Goal: Transaction & Acquisition: Purchase product/service

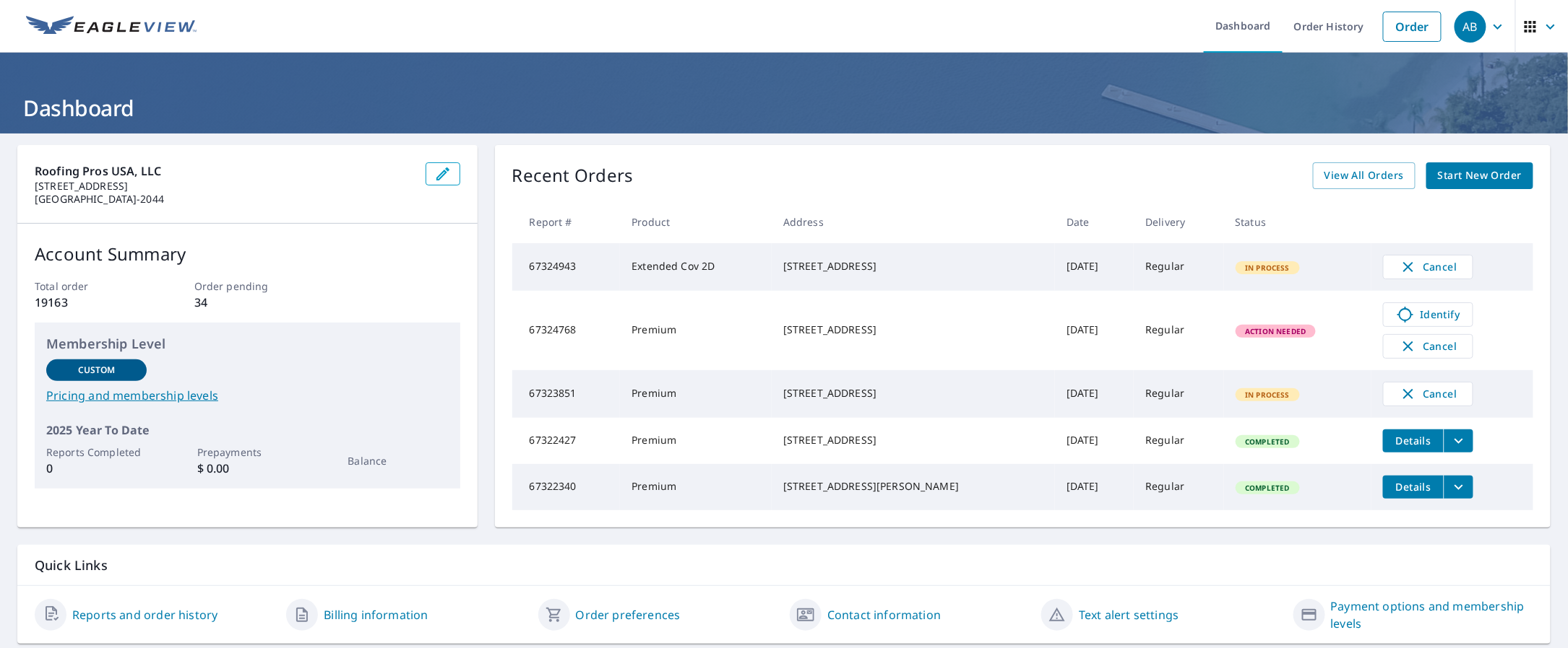
click at [1201, 95] on h1 "Dashboard" at bounding box center [784, 108] width 1533 height 30
click at [1542, 24] on icon "button" at bounding box center [1550, 26] width 17 height 17
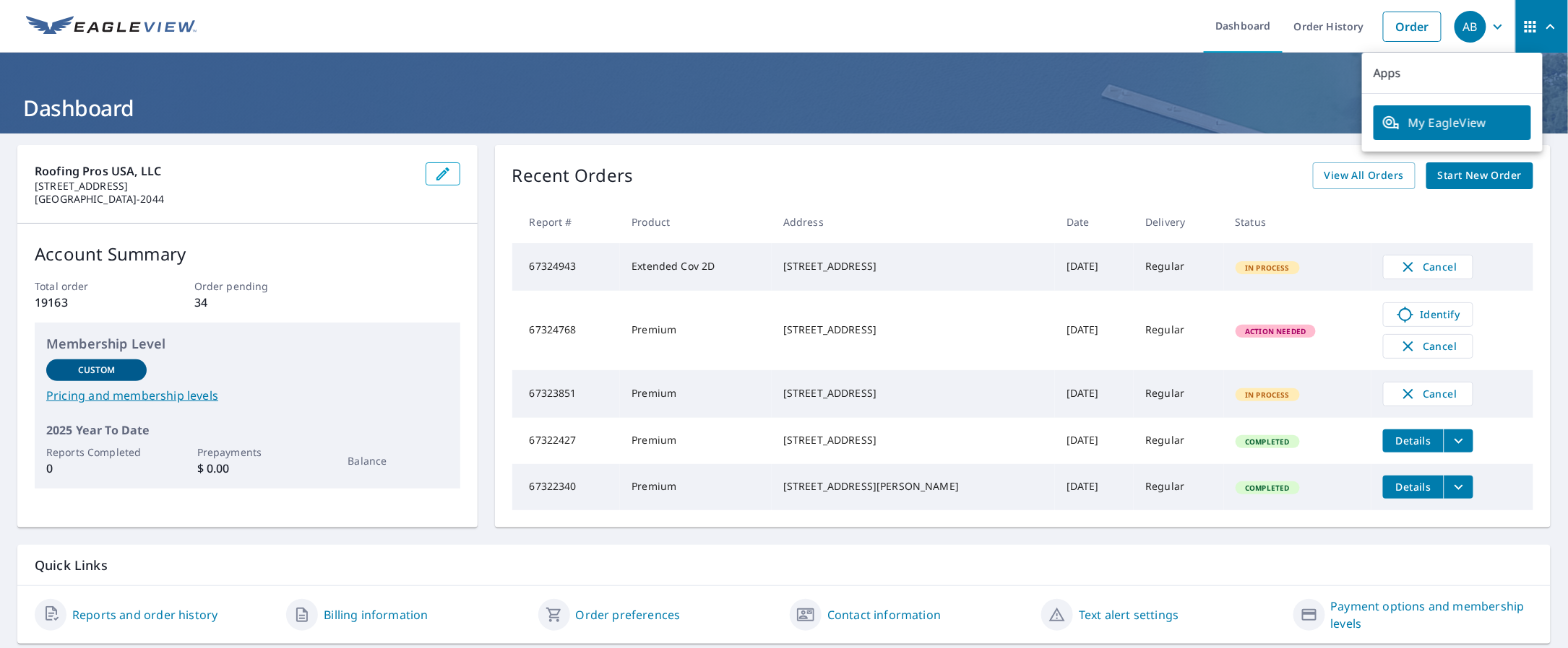
click at [286, 34] on ul "Dashboard Order History Order" at bounding box center [826, 26] width 1243 height 53
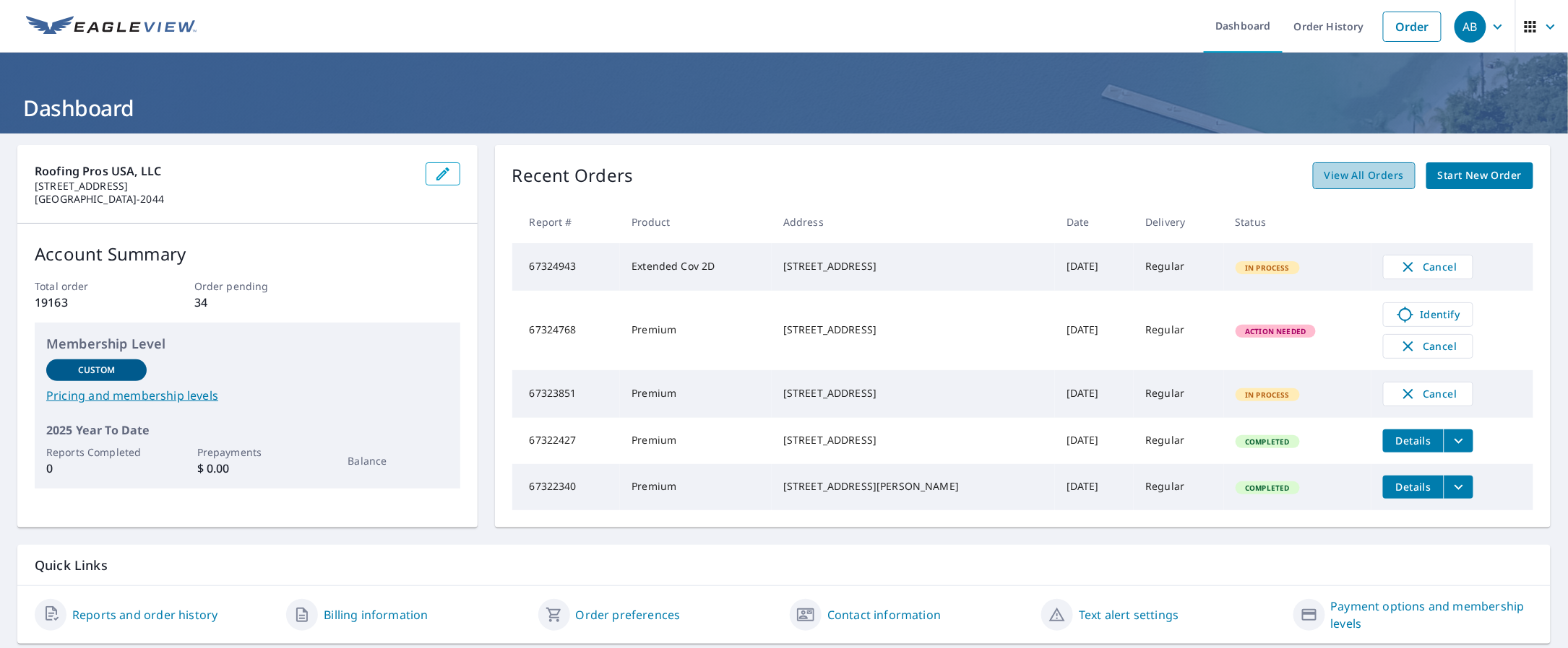
click at [1334, 177] on span "View All Orders" at bounding box center [1364, 176] width 80 height 18
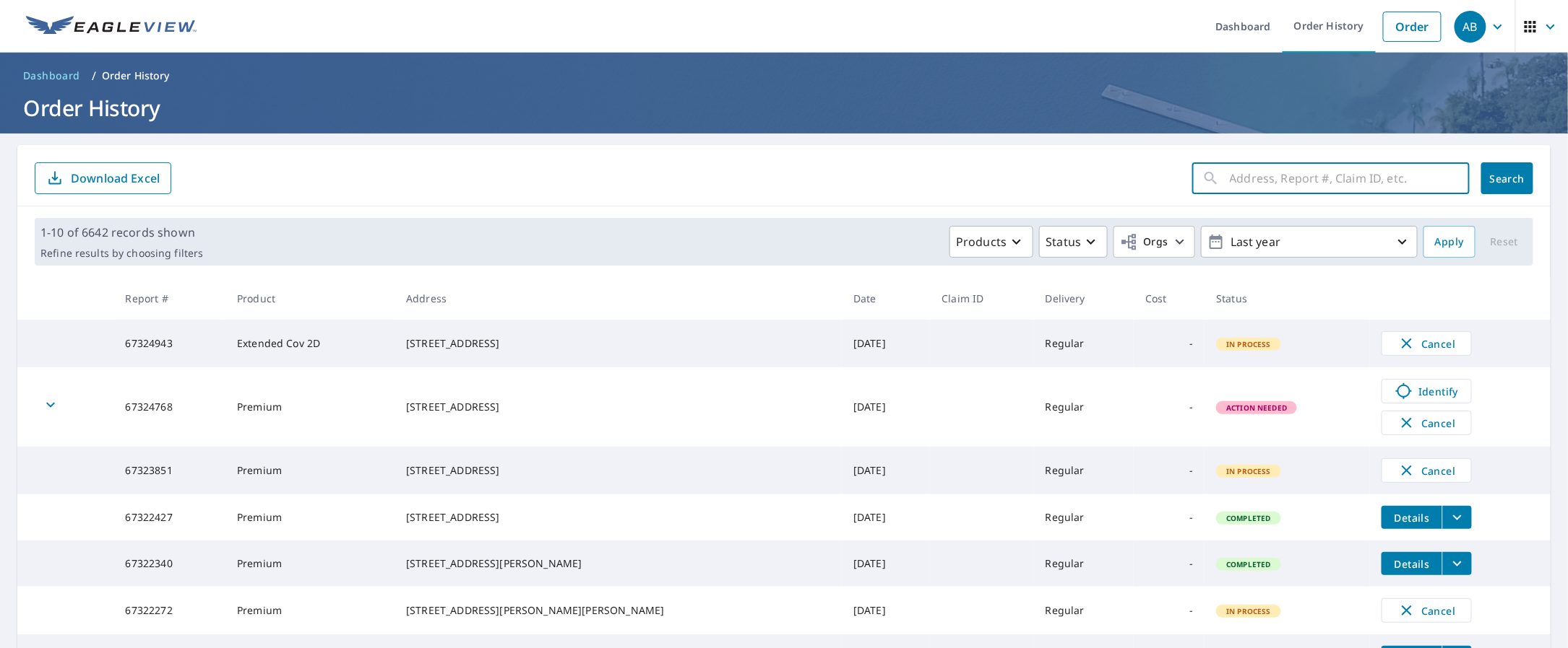
paste input "844 [GEOGRAPHIC_DATA][PERSON_NAME][GEOGRAPHIC_DATA]"
type input "844 [GEOGRAPHIC_DATA][PERSON_NAME][GEOGRAPHIC_DATA]"
click at [1493, 174] on span "Search" at bounding box center [1507, 179] width 29 height 14
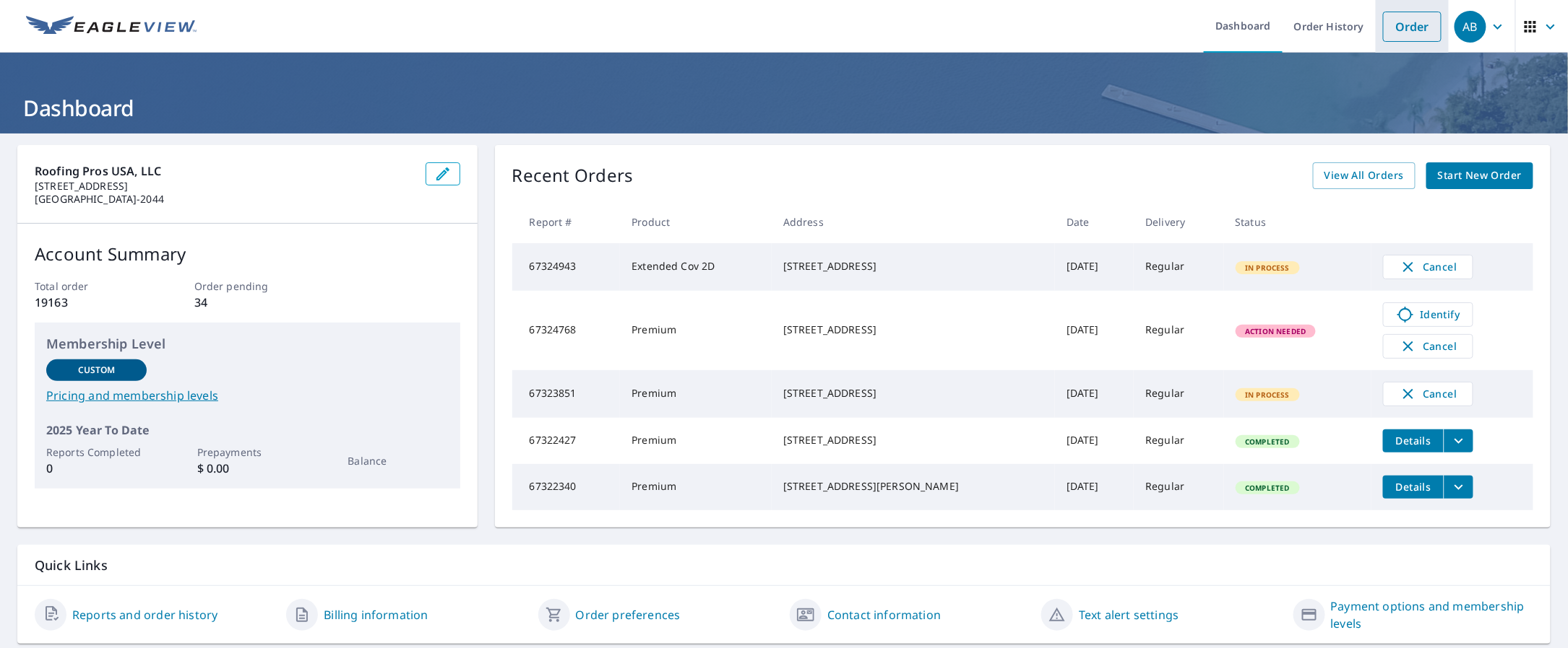
click at [1383, 24] on link "Order" at bounding box center [1412, 26] width 59 height 30
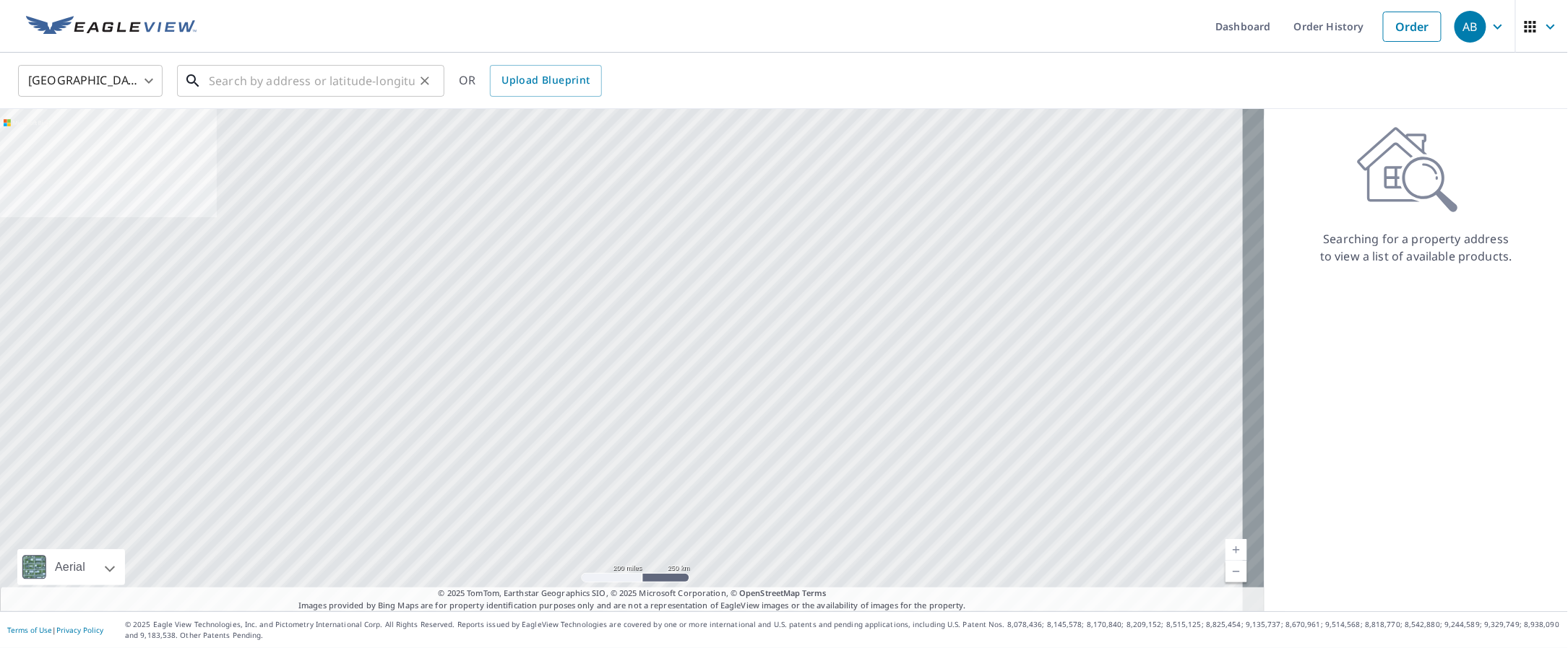
click at [291, 82] on input "text" at bounding box center [311, 81] width 206 height 41
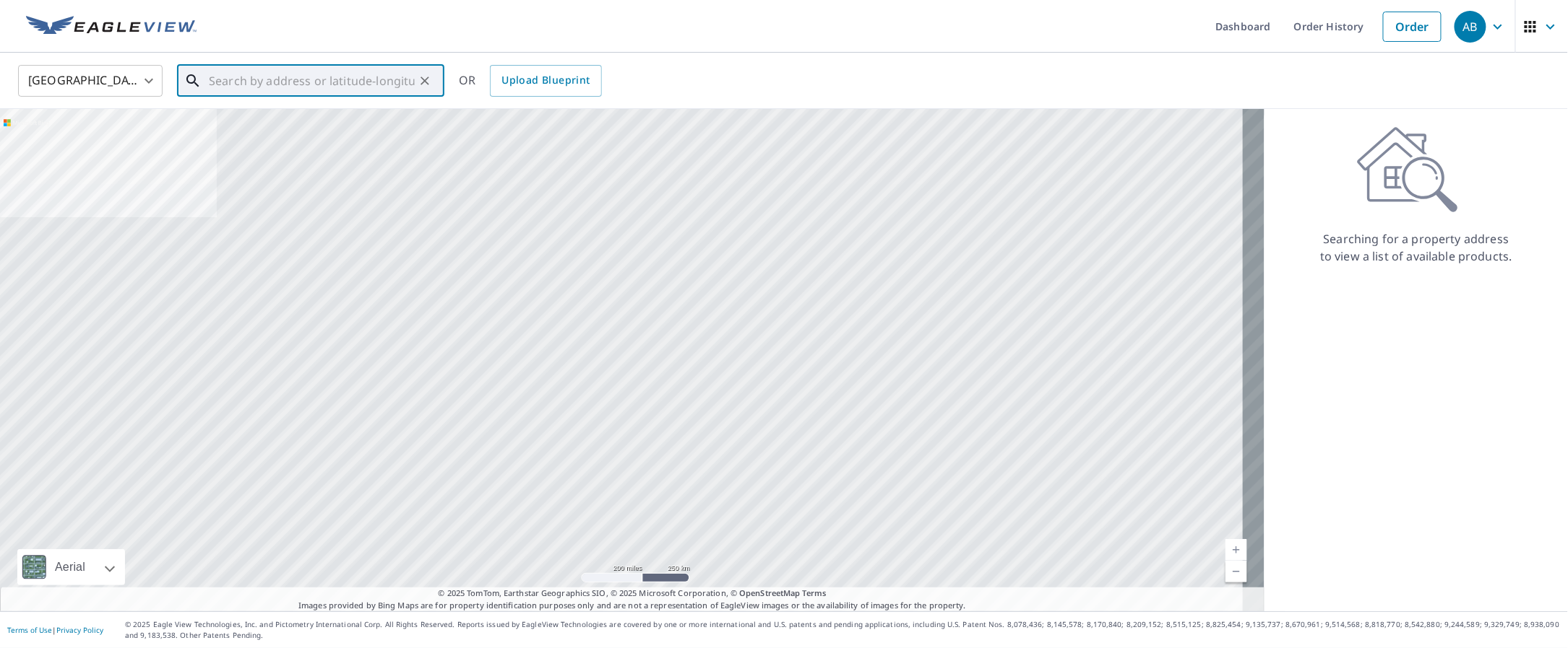
paste input "844 Krenson [PERSON_NAME]"
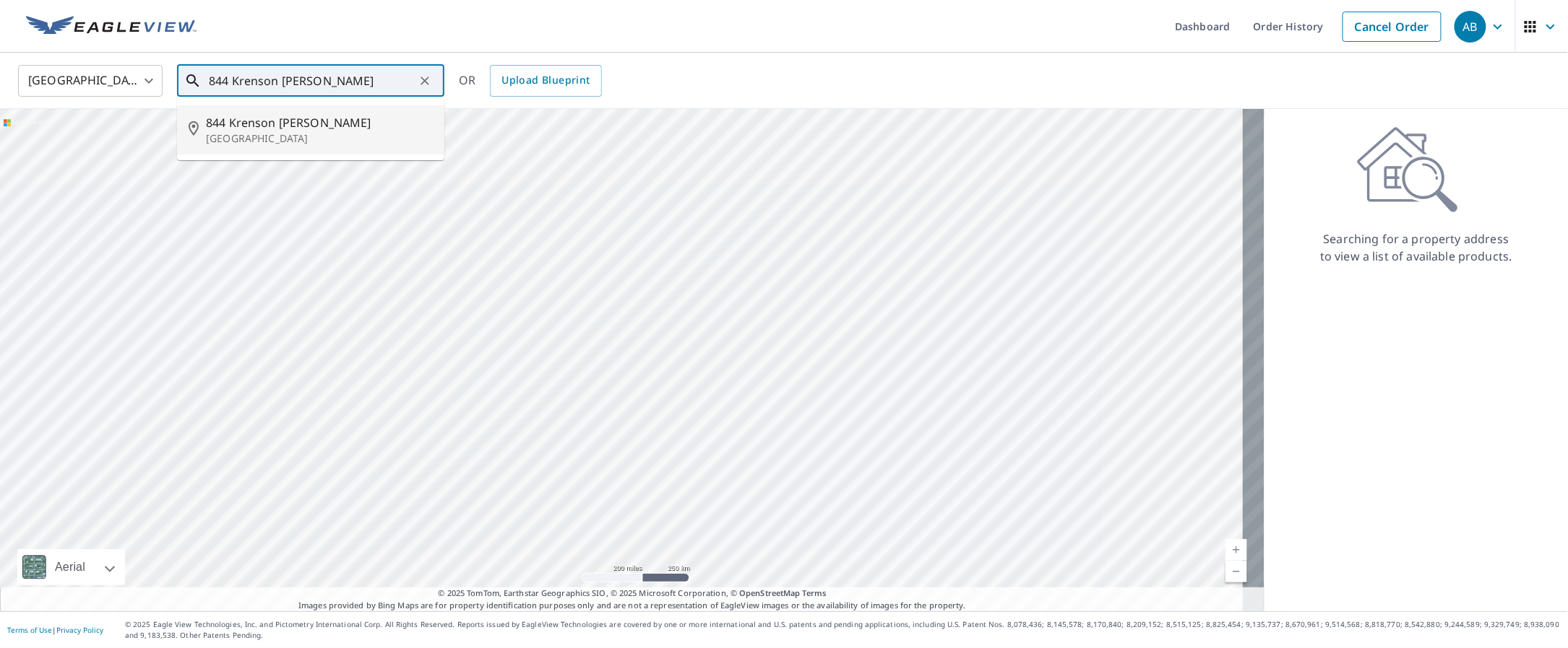
click at [302, 133] on p "[GEOGRAPHIC_DATA]" at bounding box center [319, 139] width 227 height 15
type input "844 [GEOGRAPHIC_DATA][PERSON_NAME][GEOGRAPHIC_DATA]"
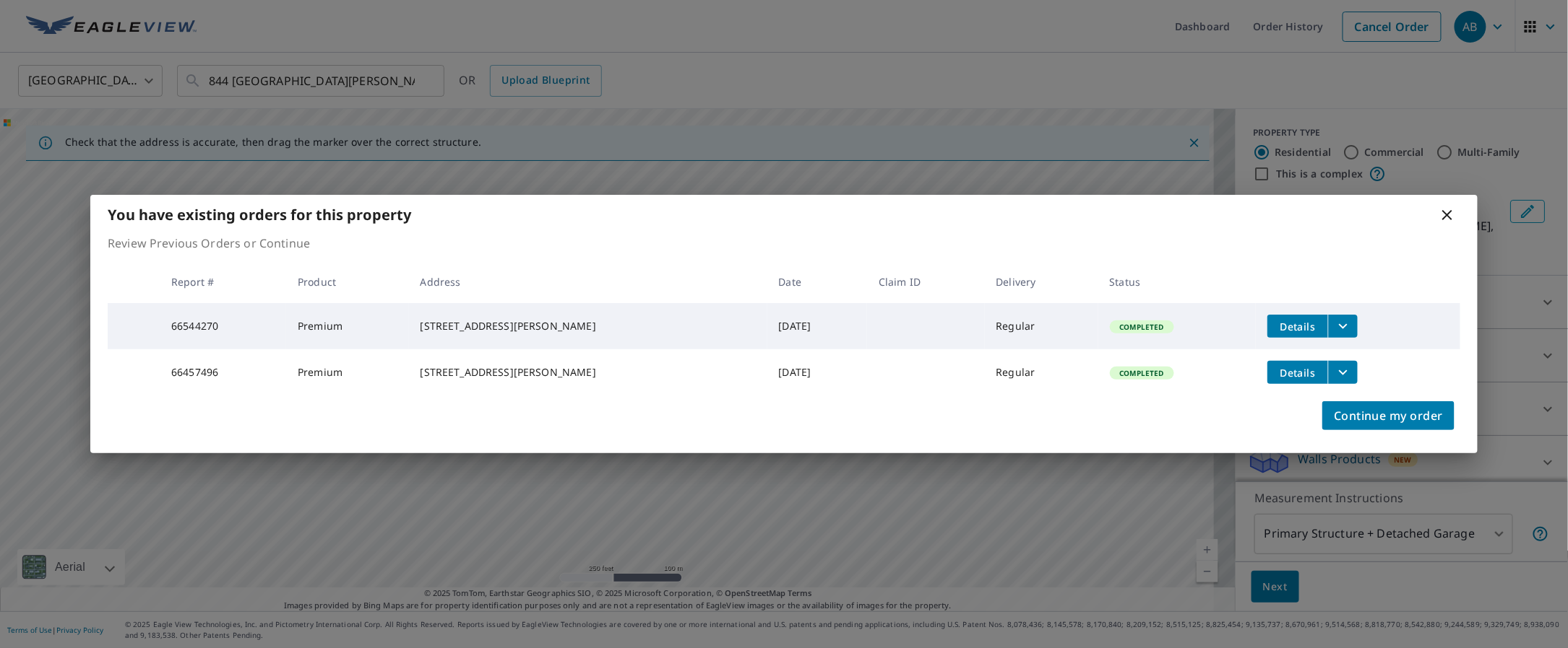
click at [1334, 324] on icon "filesDropdownBtn-66544270" at bounding box center [1342, 326] width 17 height 17
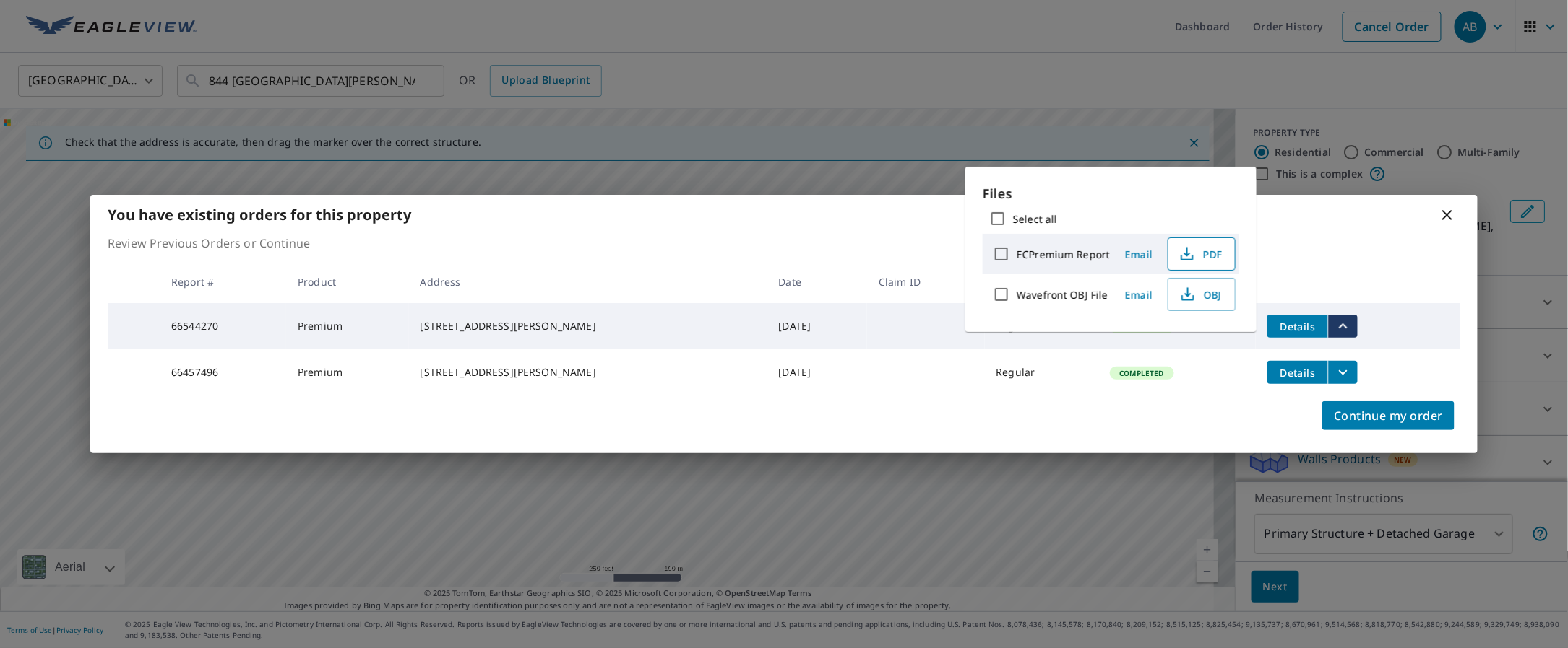
click at [1191, 254] on icon "button" at bounding box center [1186, 254] width 17 height 17
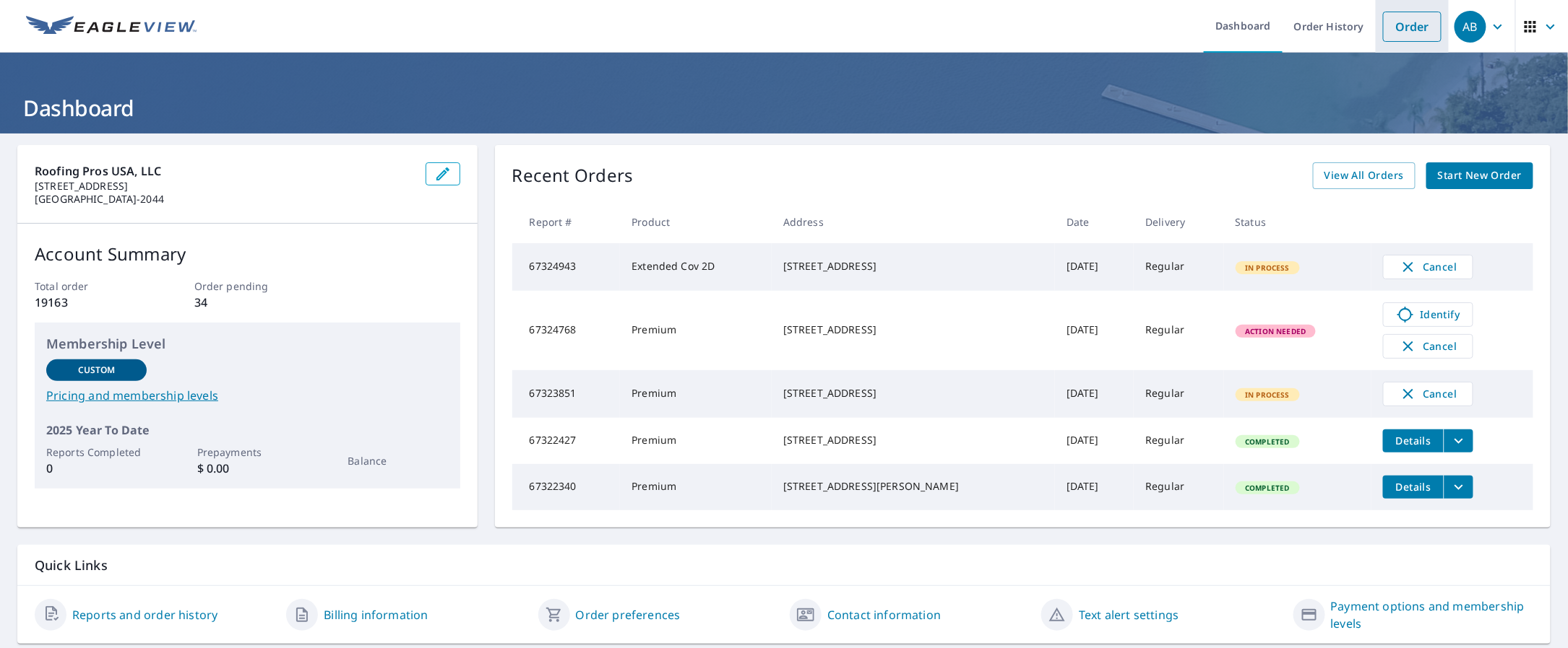
click at [1394, 31] on link "Order" at bounding box center [1412, 26] width 59 height 30
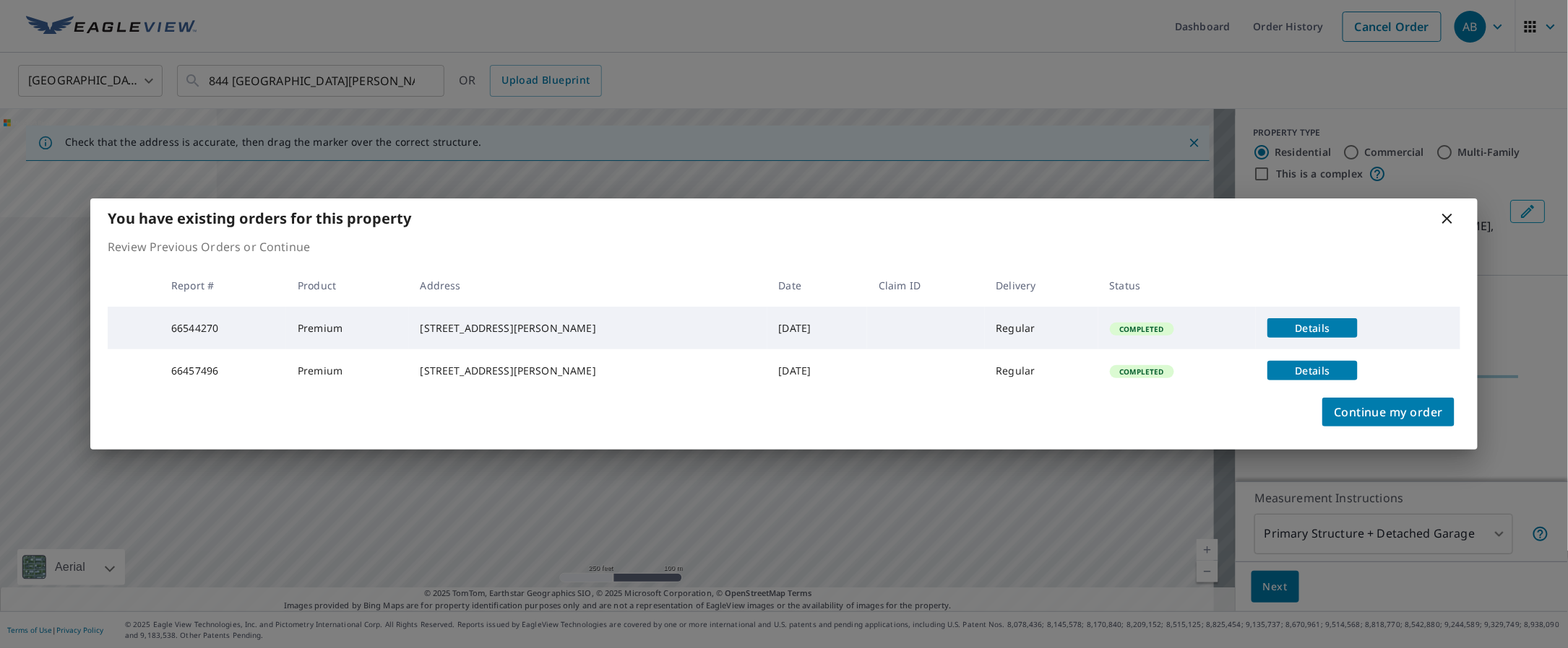
click at [1448, 214] on icon at bounding box center [1446, 218] width 10 height 10
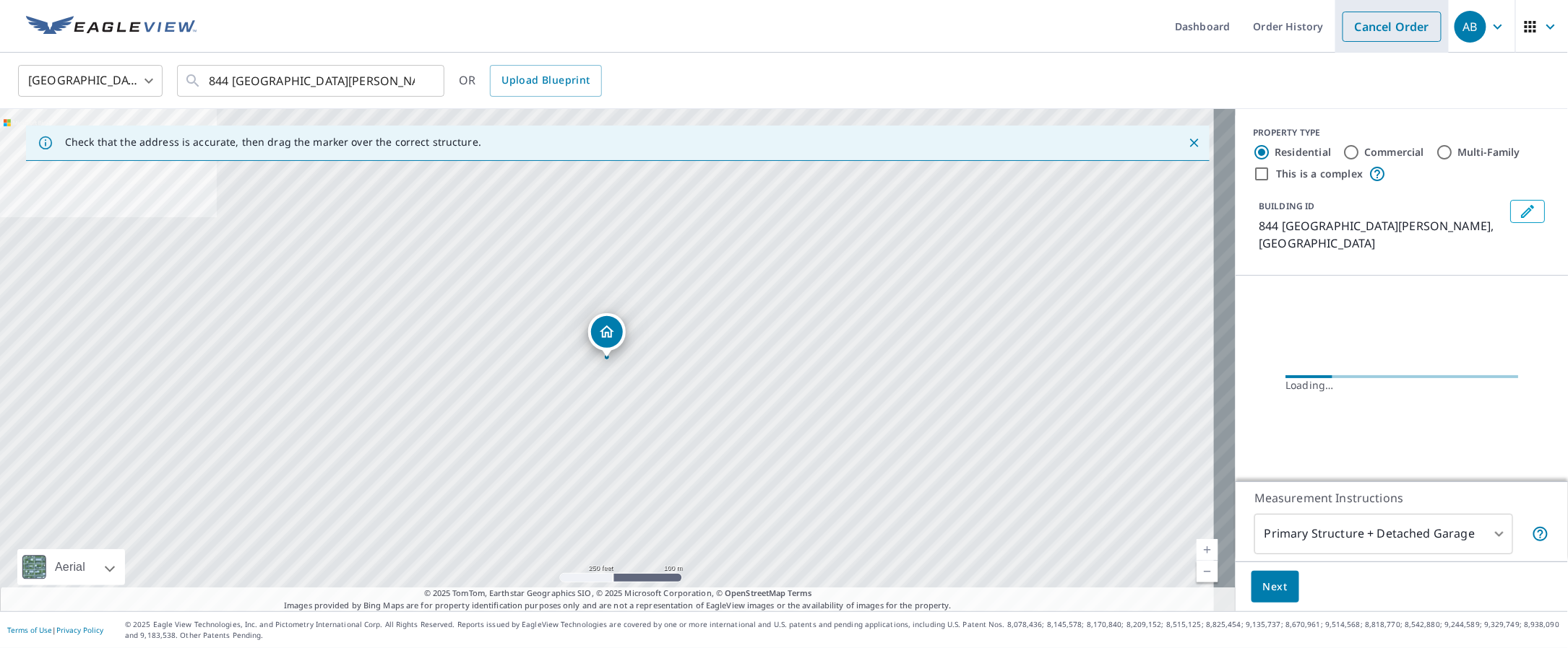
click at [1378, 24] on link "Cancel Order" at bounding box center [1391, 26] width 99 height 30
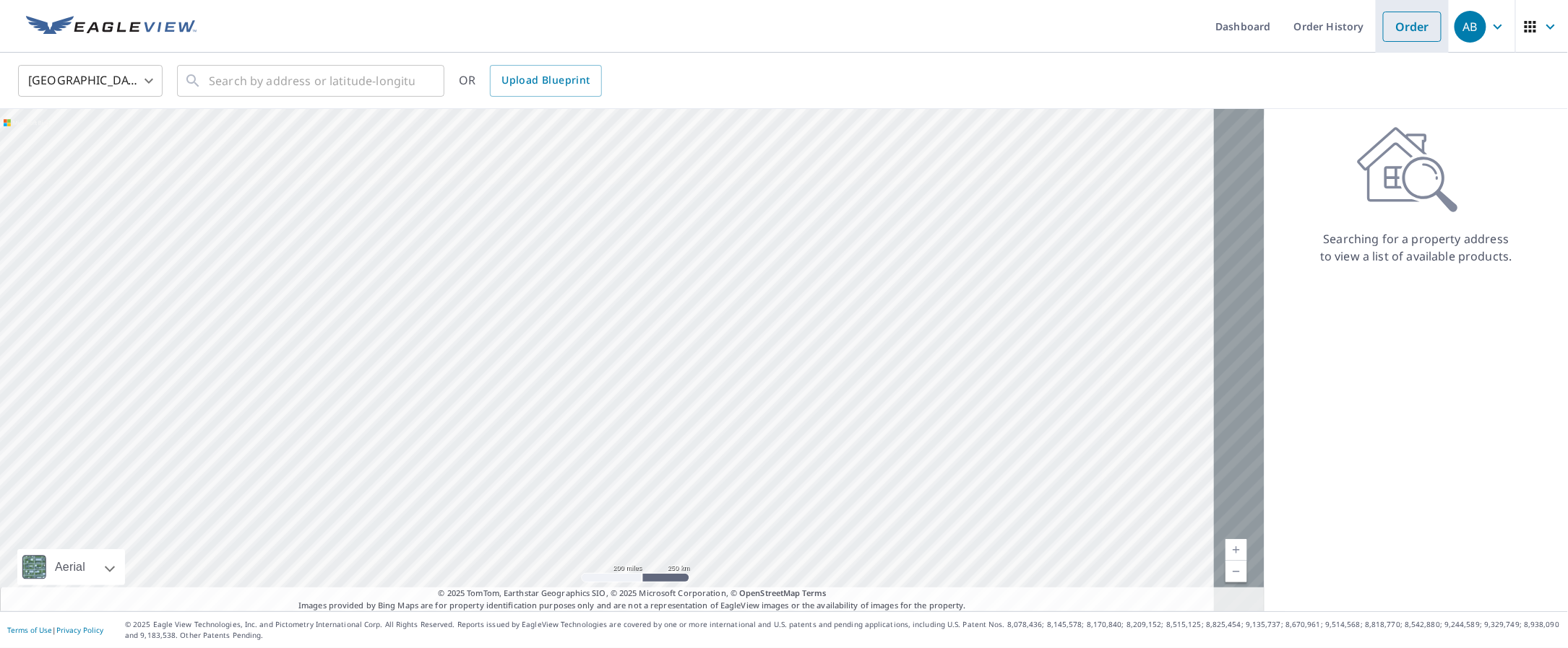
click at [1383, 37] on link "Order" at bounding box center [1412, 26] width 59 height 30
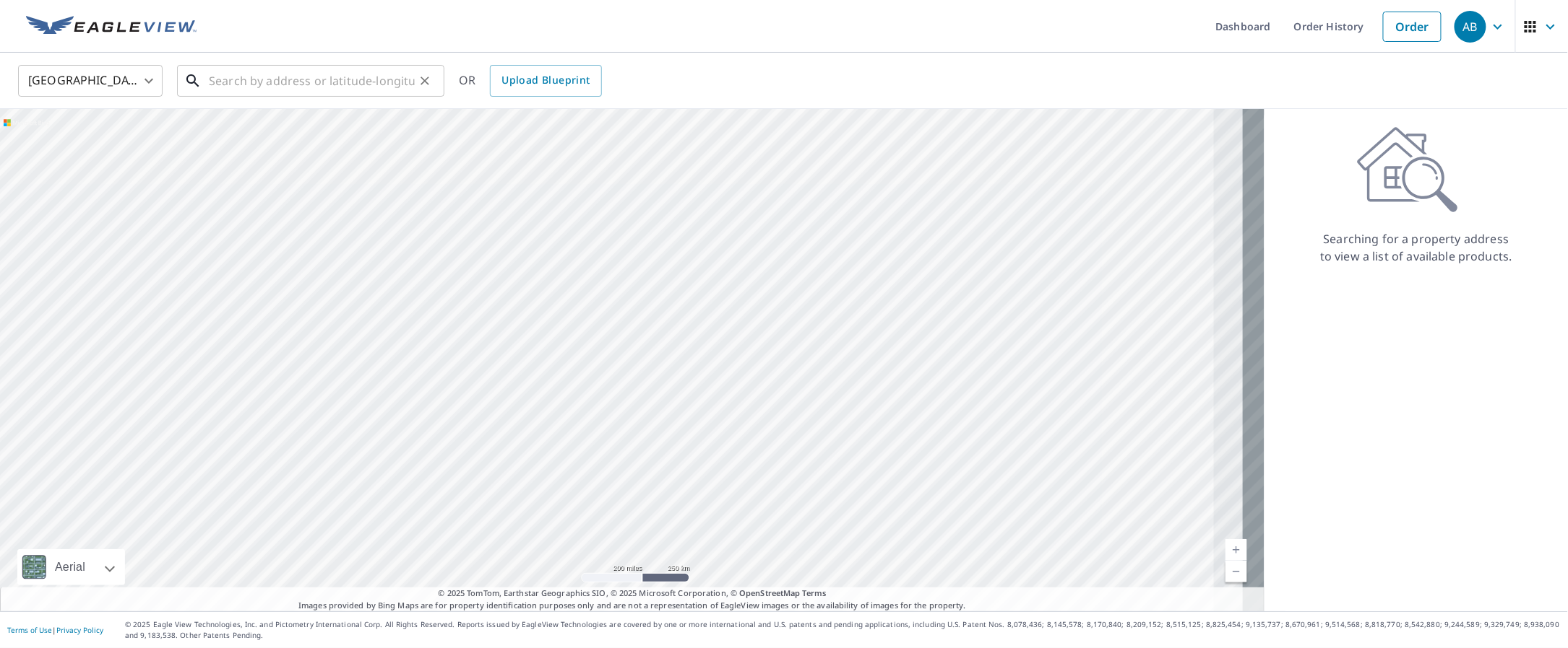
click at [266, 77] on input "text" at bounding box center [311, 81] width 206 height 41
